Goal: Use online tool/utility: Utilize a website feature to perform a specific function

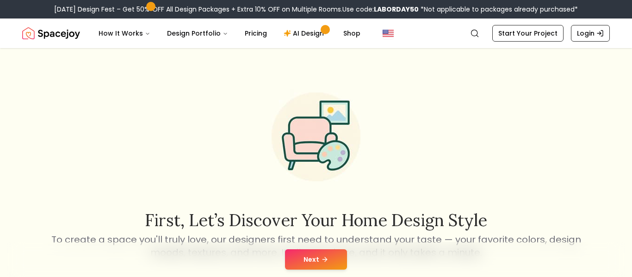
click at [327, 252] on button "Next" at bounding box center [316, 259] width 62 height 20
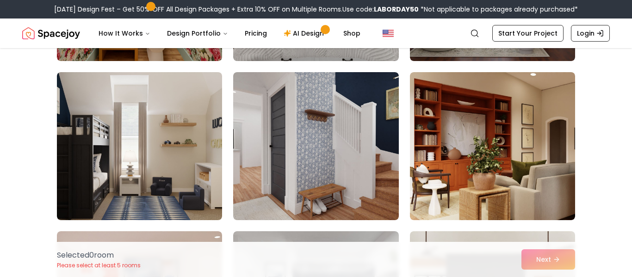
scroll to position [850, 0]
click at [460, 187] on img at bounding box center [492, 146] width 165 height 148
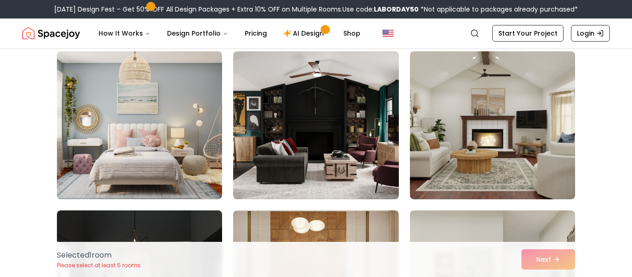
scroll to position [1349, 0]
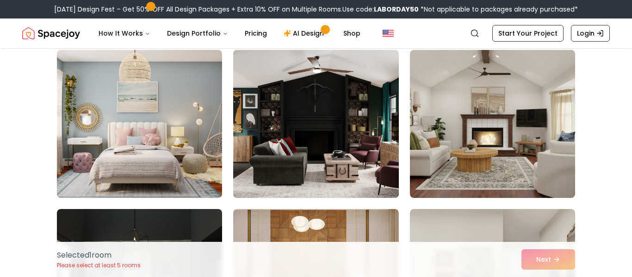
click at [343, 155] on img at bounding box center [316, 123] width 174 height 155
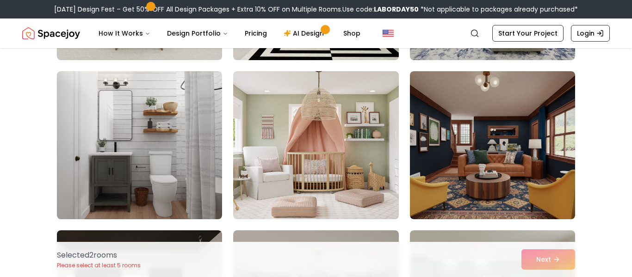
scroll to position [2126, 0]
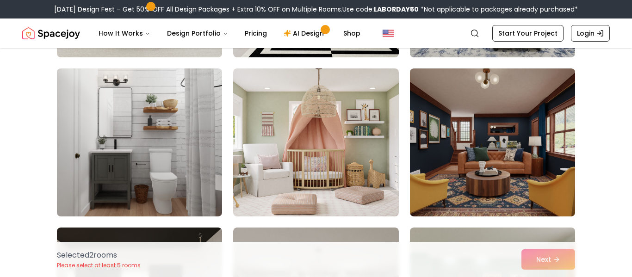
click at [343, 155] on img at bounding box center [315, 142] width 165 height 148
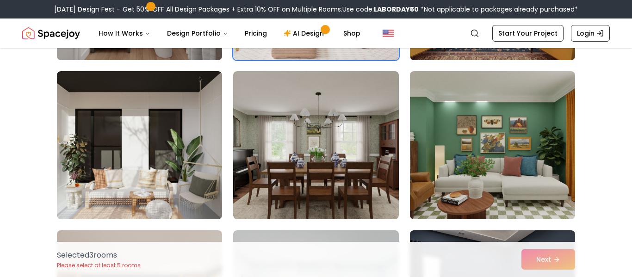
scroll to position [2282, 0]
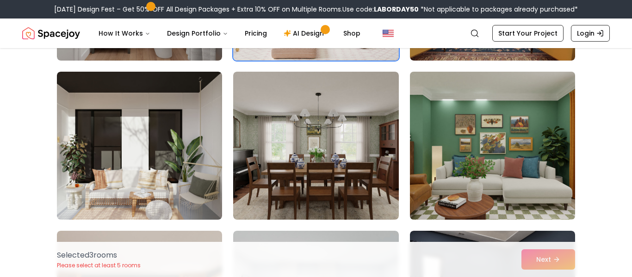
click at [422, 138] on img at bounding box center [493, 145] width 174 height 155
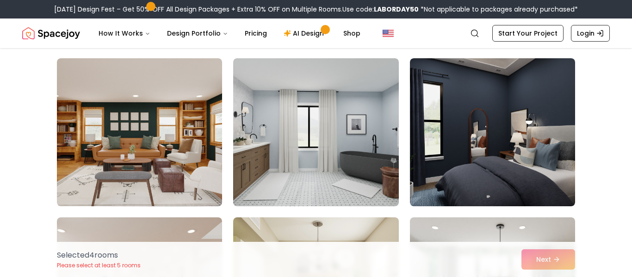
scroll to position [2454, 0]
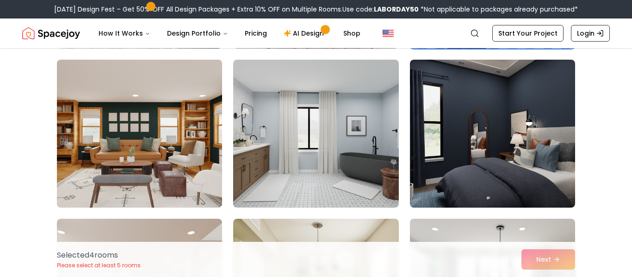
click at [146, 130] on img at bounding box center [140, 133] width 174 height 155
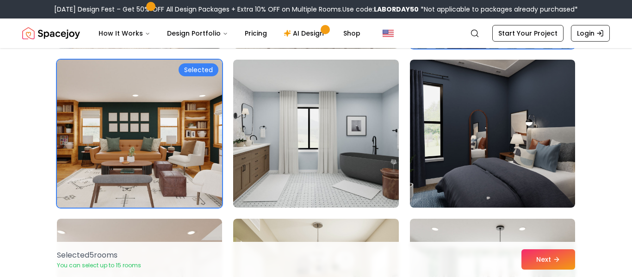
click at [113, 137] on img at bounding box center [140, 133] width 174 height 155
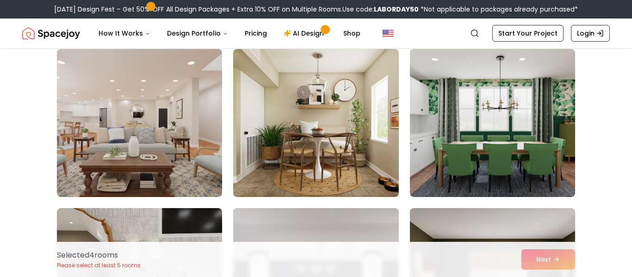
scroll to position [2621, 0]
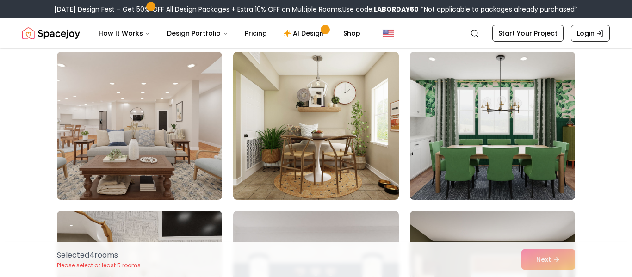
click at [535, 91] on img at bounding box center [493, 125] width 174 height 155
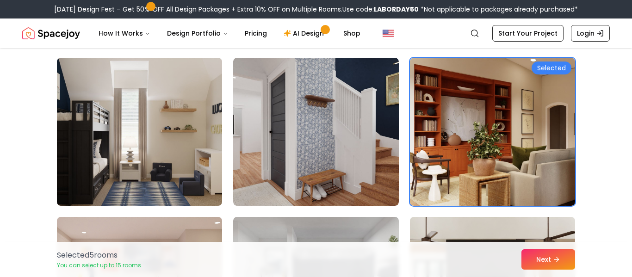
scroll to position [863, 0]
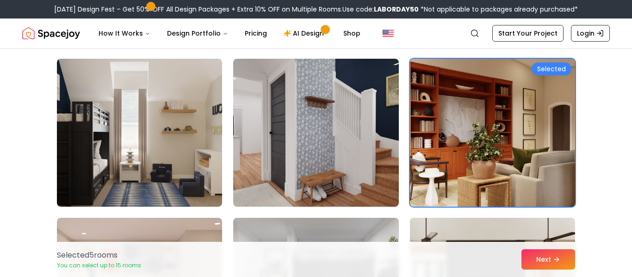
click at [474, 102] on img at bounding box center [493, 132] width 174 height 155
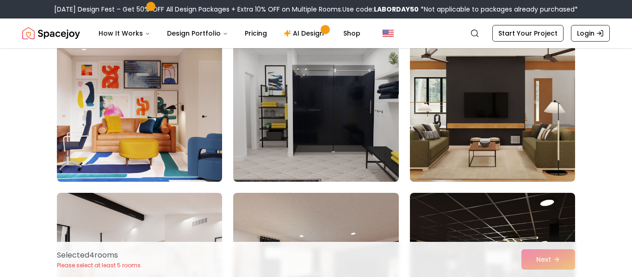
scroll to position [1048, 0]
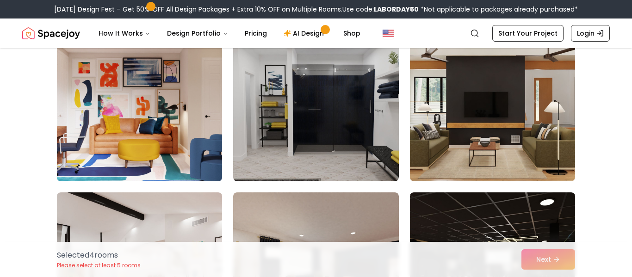
click at [143, 118] on img at bounding box center [140, 107] width 174 height 155
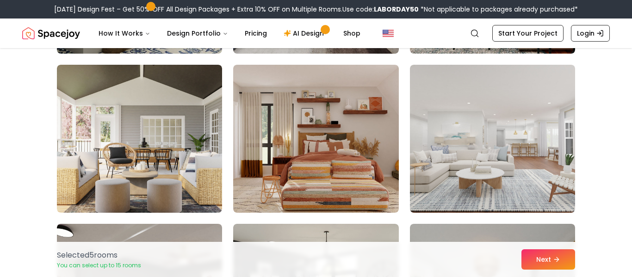
scroll to position [3417, 0]
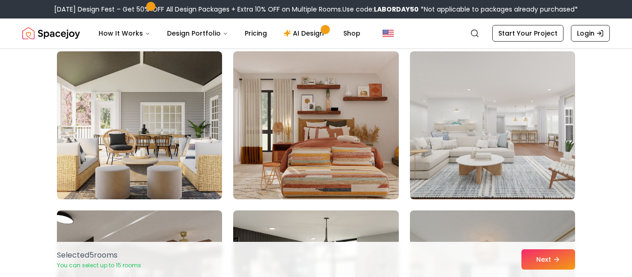
click at [373, 114] on img at bounding box center [315, 125] width 165 height 148
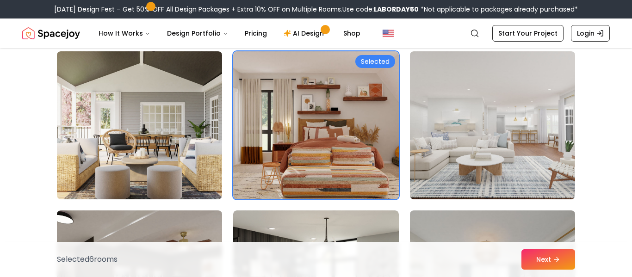
click at [373, 114] on img at bounding box center [315, 125] width 165 height 148
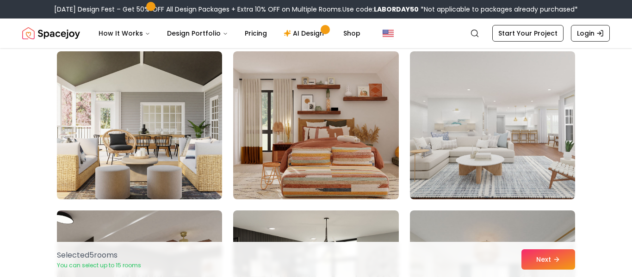
click at [373, 114] on img at bounding box center [315, 125] width 165 height 148
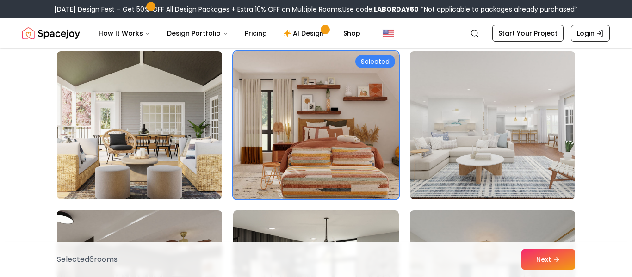
click at [373, 114] on img at bounding box center [315, 125] width 165 height 148
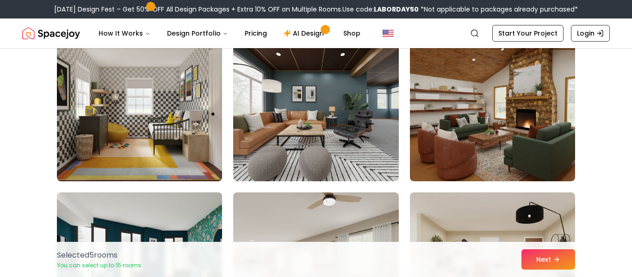
scroll to position [3757, 0]
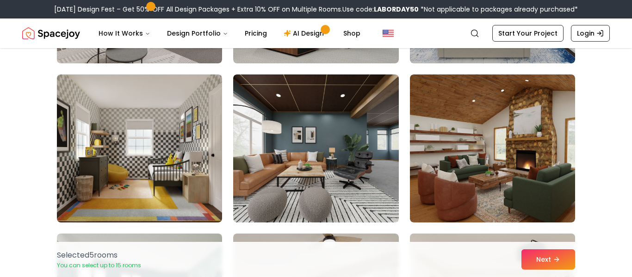
click at [483, 85] on img at bounding box center [492, 148] width 165 height 148
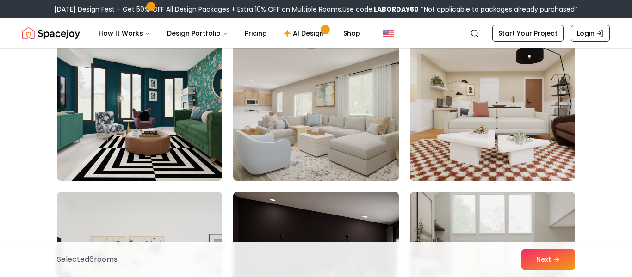
scroll to position [3926, 0]
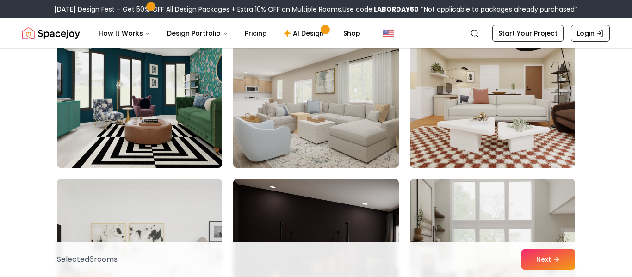
click at [175, 108] on img at bounding box center [140, 93] width 174 height 155
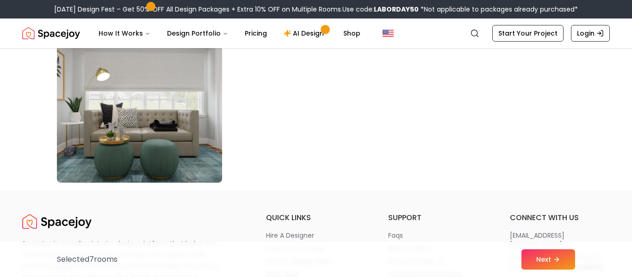
scroll to position [5344, 0]
click at [548, 262] on button "Next" at bounding box center [548, 259] width 54 height 20
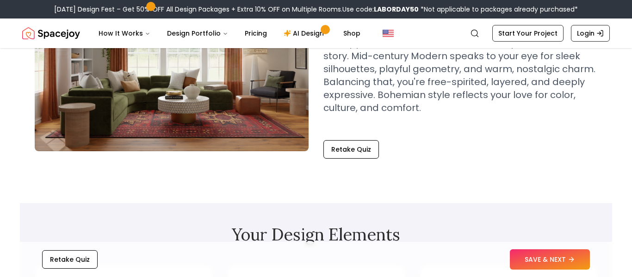
scroll to position [132, 0]
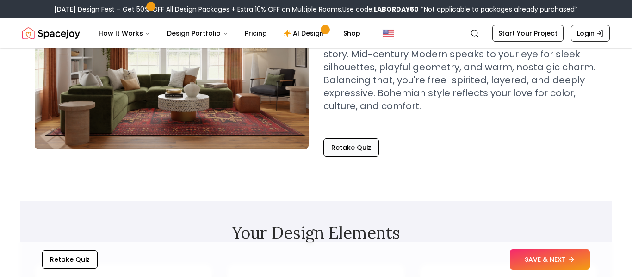
click at [333, 147] on button "Retake Quiz" at bounding box center [351, 147] width 56 height 19
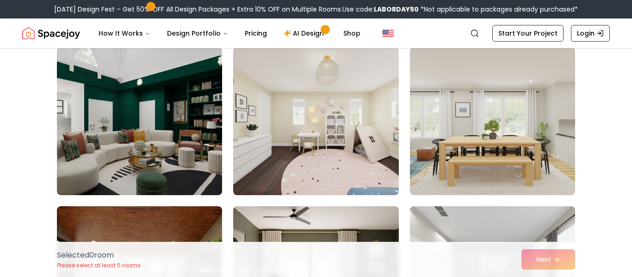
scroll to position [555, 0]
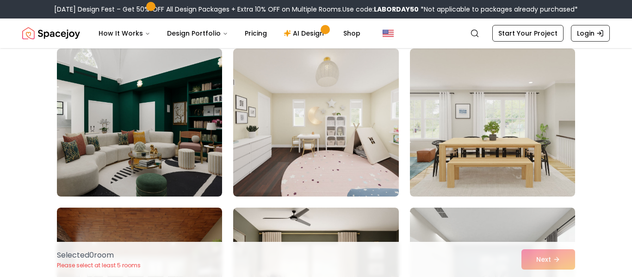
click at [352, 133] on img at bounding box center [315, 123] width 165 height 148
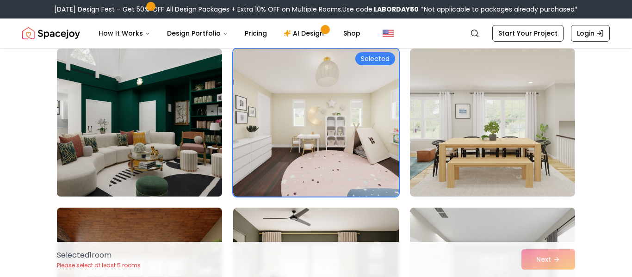
click at [163, 130] on img at bounding box center [140, 122] width 174 height 155
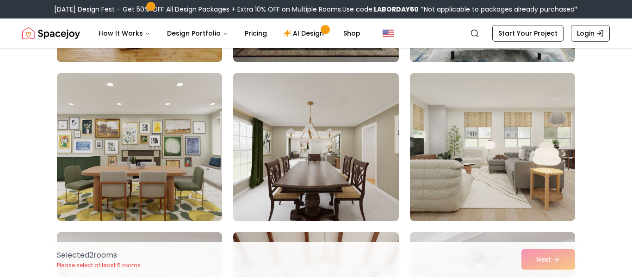
scroll to position [849, 0]
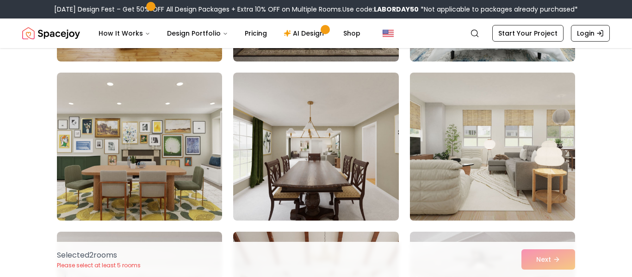
click at [434, 161] on img at bounding box center [493, 146] width 174 height 155
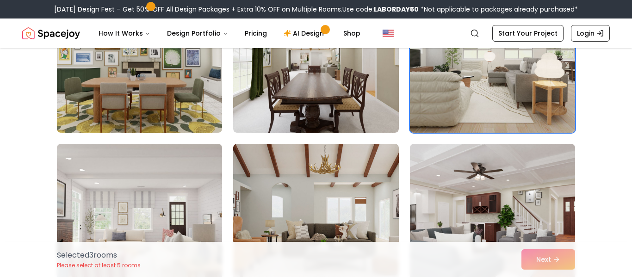
scroll to position [935, 0]
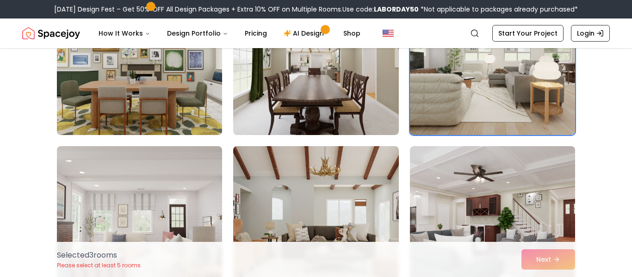
click at [137, 92] on img at bounding box center [140, 60] width 174 height 155
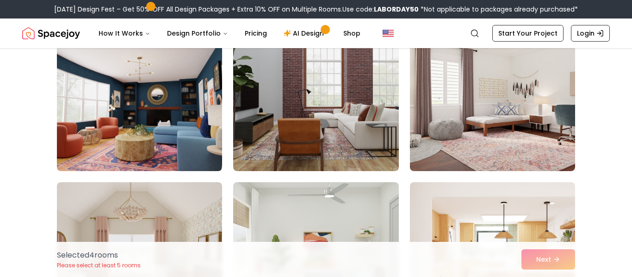
scroll to position [1532, 0]
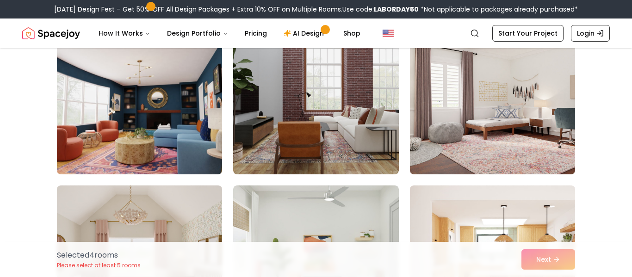
click at [300, 100] on img at bounding box center [315, 100] width 165 height 148
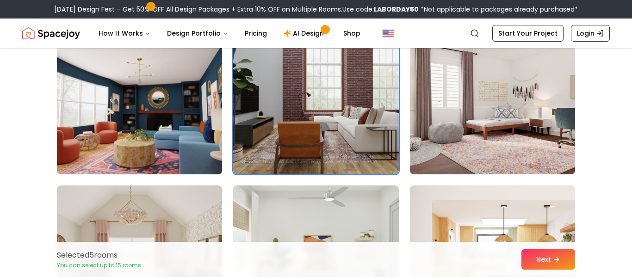
click at [148, 115] on img at bounding box center [140, 100] width 174 height 155
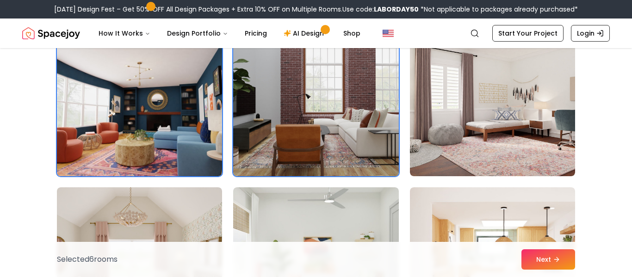
scroll to position [1506, 0]
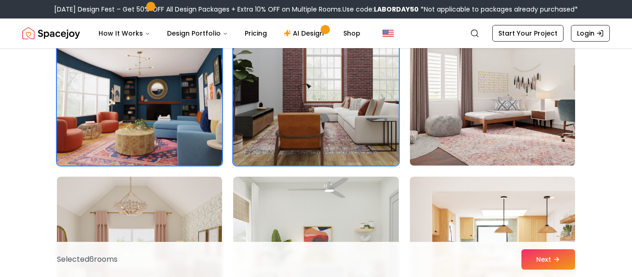
click at [499, 114] on img at bounding box center [493, 91] width 174 height 155
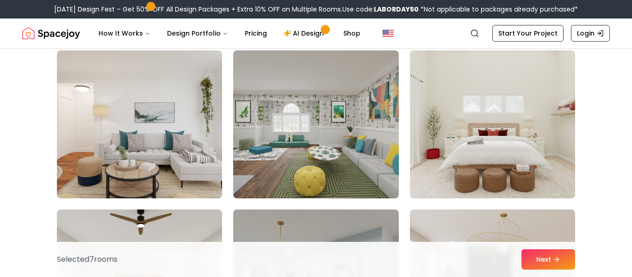
scroll to position [2145, 0]
click at [322, 136] on img at bounding box center [315, 124] width 165 height 148
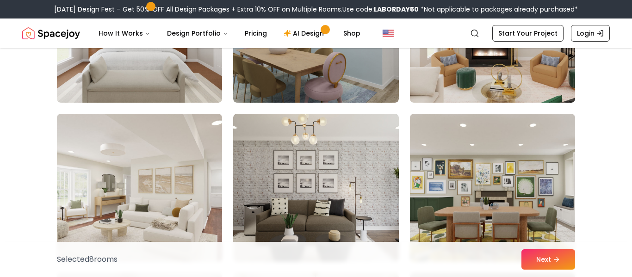
scroll to position [2422, 0]
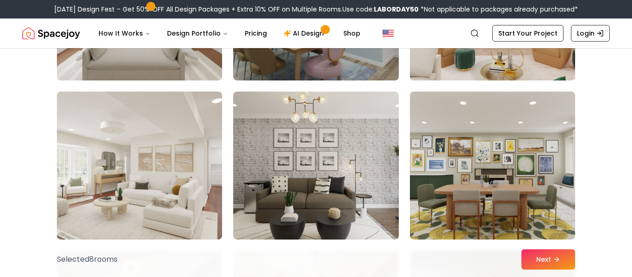
click at [474, 68] on img at bounding box center [493, 6] width 174 height 155
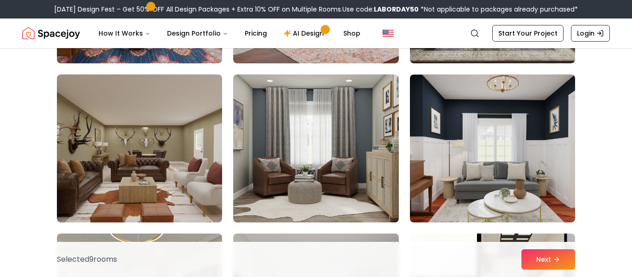
scroll to position [3401, 0]
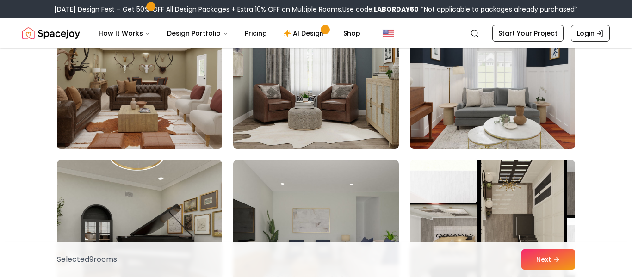
click at [180, 109] on img at bounding box center [140, 74] width 174 height 155
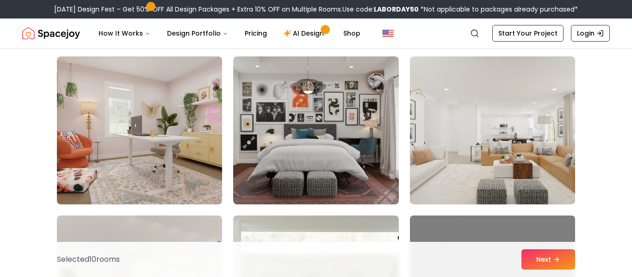
scroll to position [4049, 0]
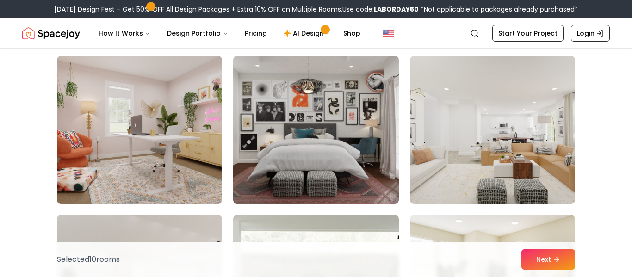
click at [360, 152] on img at bounding box center [315, 130] width 165 height 148
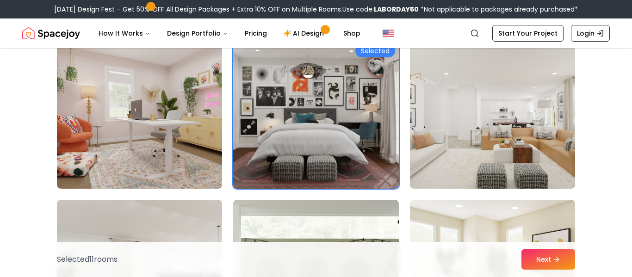
click at [360, 152] on img at bounding box center [315, 115] width 165 height 148
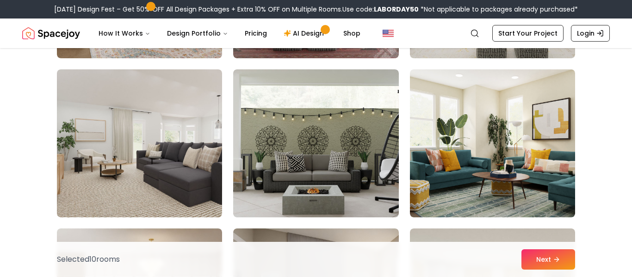
scroll to position [4196, 0]
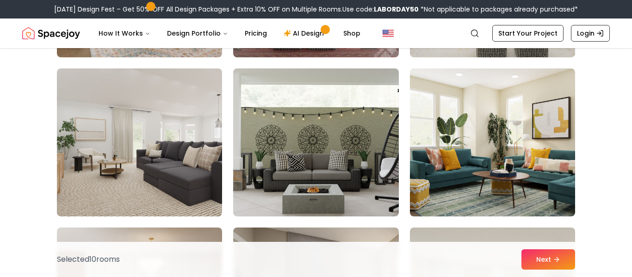
click at [360, 152] on img at bounding box center [315, 142] width 165 height 148
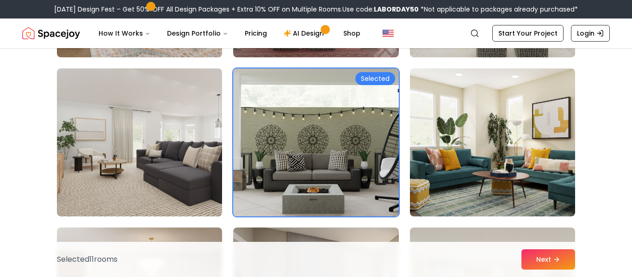
click at [360, 152] on img at bounding box center [315, 142] width 165 height 148
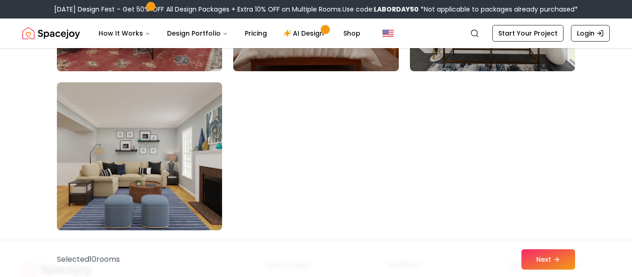
scroll to position [5295, 0]
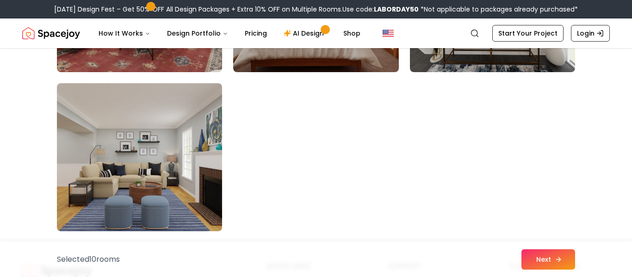
click at [549, 262] on button "Next" at bounding box center [548, 259] width 54 height 20
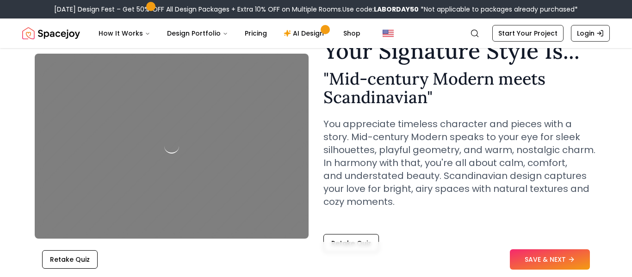
scroll to position [51, 0]
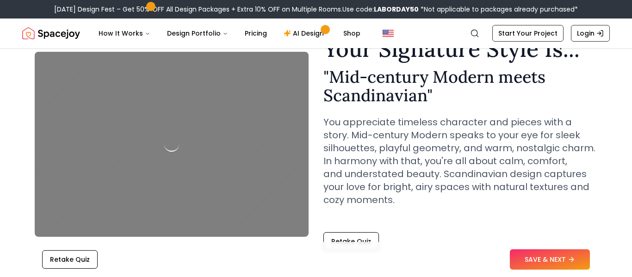
click at [102, 138] on div at bounding box center [172, 144] width 274 height 185
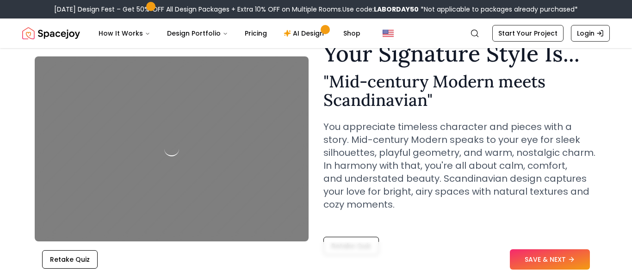
scroll to position [47, 0]
